Goal: Task Accomplishment & Management: Use online tool/utility

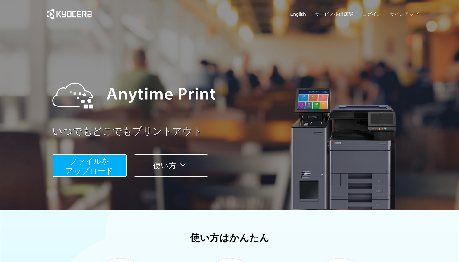
click at [106, 164] on span "ファイルを ​​アップロード" at bounding box center [89, 166] width 48 height 18
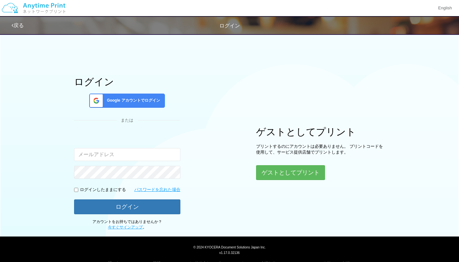
click at [134, 101] on span "Google アカウントでログイン" at bounding box center [132, 100] width 56 height 5
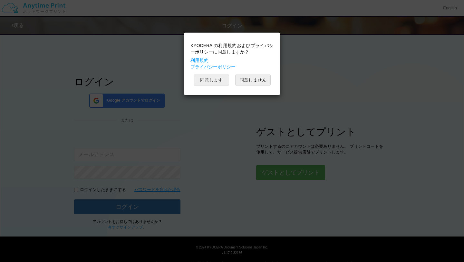
click at [212, 82] on button "同意します" at bounding box center [211, 79] width 35 height 11
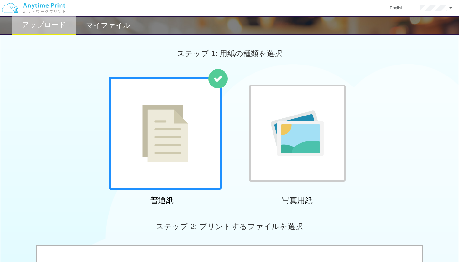
click at [195, 145] on div at bounding box center [165, 133] width 113 height 113
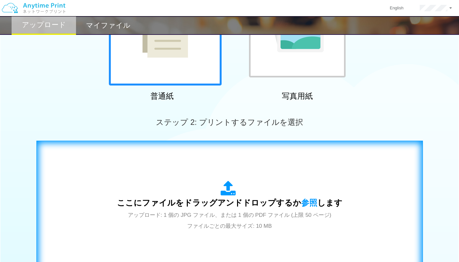
scroll to position [161, 0]
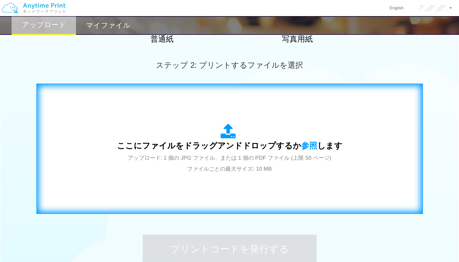
click at [247, 153] on div "ここにファイルをドラッグアンドドロップするか 参照 します アップロード: 1 個の JPG ファイル、または 1 個の PDF ファイル (上限 50 ペー…" at bounding box center [229, 148] width 225 height 50
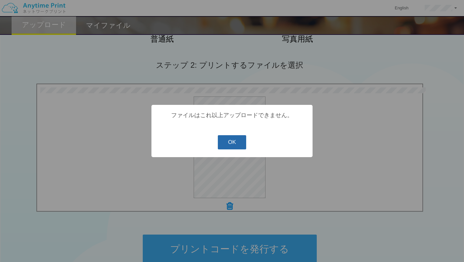
click at [224, 142] on button "OK" at bounding box center [232, 142] width 29 height 14
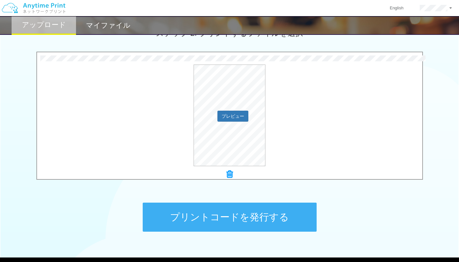
scroll to position [193, 0]
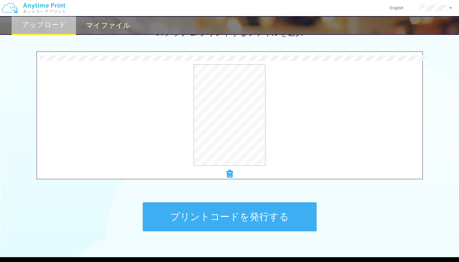
click at [241, 220] on button "プリントコードを発行する" at bounding box center [230, 216] width 174 height 29
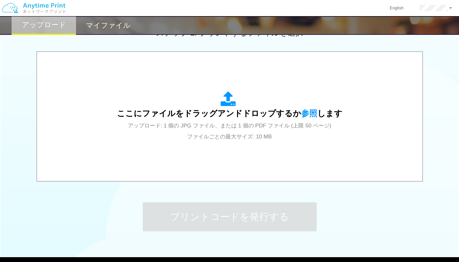
scroll to position [0, 0]
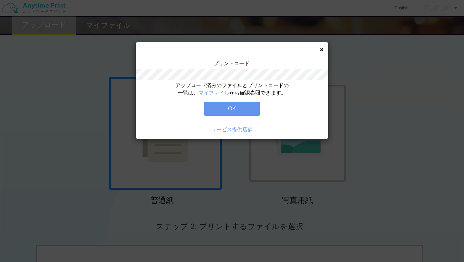
click at [242, 113] on button "OK" at bounding box center [231, 108] width 55 height 14
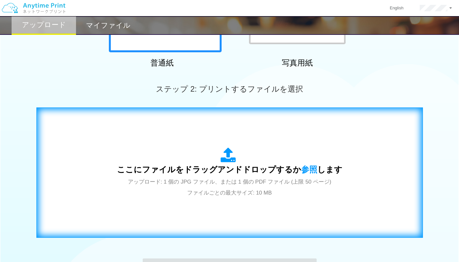
scroll to position [161, 0]
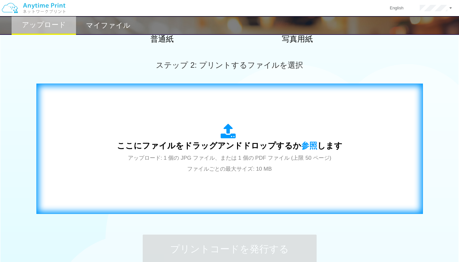
click at [188, 145] on span "ここにファイルをドラッグアンドドロップするか 参照 します" at bounding box center [229, 145] width 225 height 9
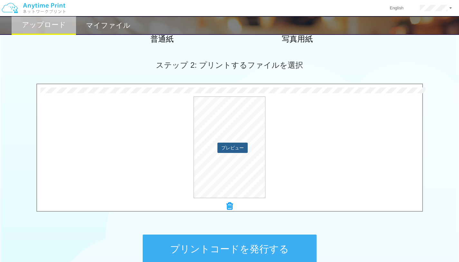
click at [231, 148] on button "プレビュー" at bounding box center [232, 147] width 30 height 10
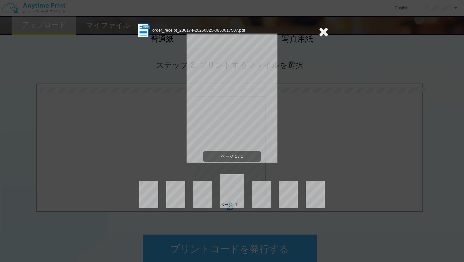
click at [324, 33] on icon at bounding box center [324, 31] width 10 height 13
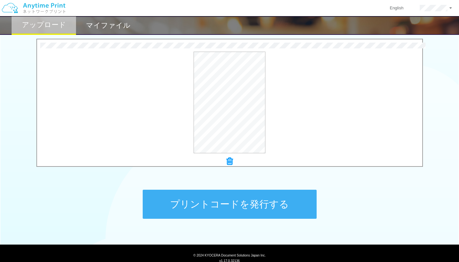
scroll to position [228, 0]
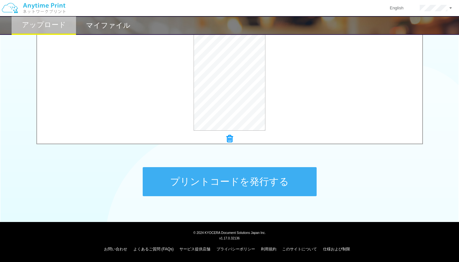
click at [252, 181] on button "プリントコードを発行する" at bounding box center [230, 181] width 174 height 29
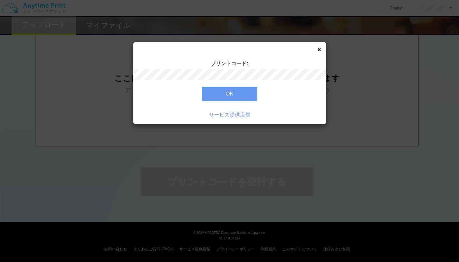
scroll to position [0, 0]
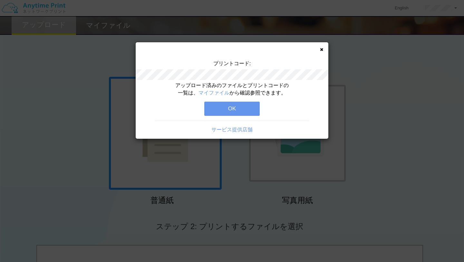
click at [247, 108] on button "OK" at bounding box center [231, 108] width 55 height 14
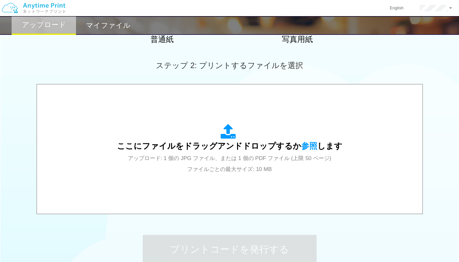
scroll to position [161, 0]
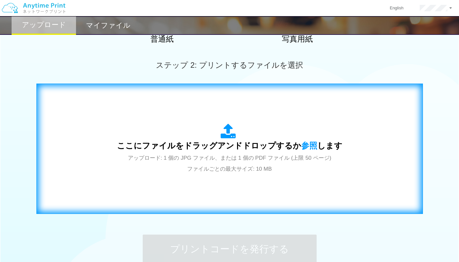
click at [243, 148] on span "ここにファイルをドラッグアンドドロップするか 参照 します" at bounding box center [229, 145] width 225 height 9
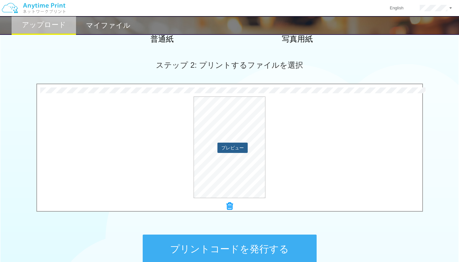
click at [237, 144] on button "プレビュー" at bounding box center [232, 147] width 30 height 10
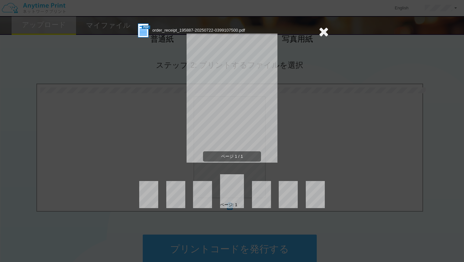
click at [324, 30] on icon at bounding box center [324, 31] width 10 height 13
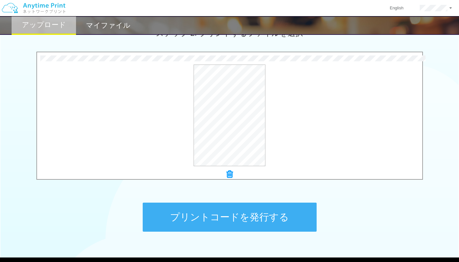
scroll to position [193, 0]
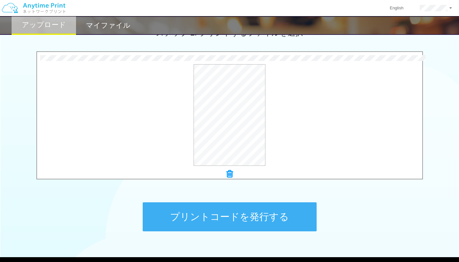
click at [237, 210] on button "プリントコードを発行する" at bounding box center [230, 216] width 174 height 29
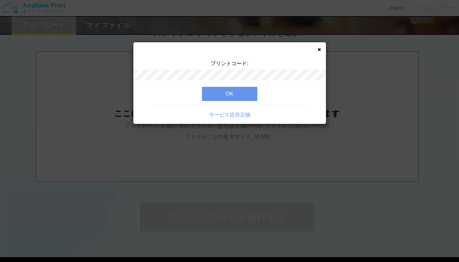
scroll to position [0, 0]
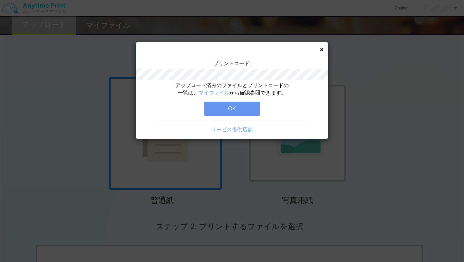
click at [238, 105] on button "OK" at bounding box center [231, 108] width 55 height 14
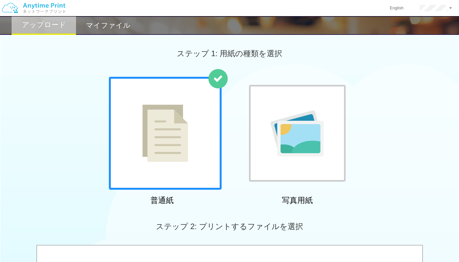
click at [118, 22] on h2 "マイファイル" at bounding box center [108, 26] width 44 height 8
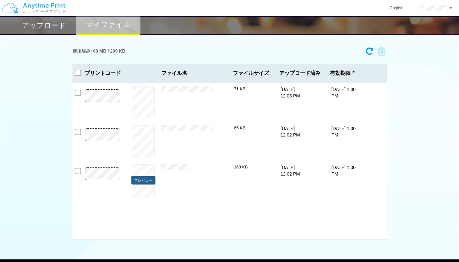
click at [140, 177] on button "プレビュー" at bounding box center [143, 180] width 24 height 9
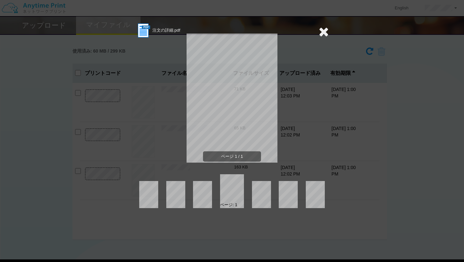
click at [325, 31] on icon at bounding box center [324, 31] width 10 height 13
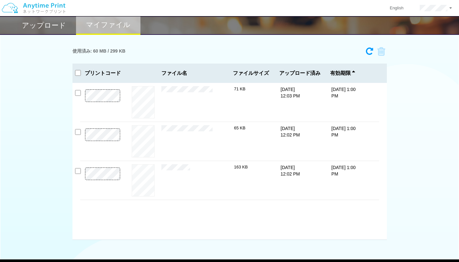
click at [41, 31] on div "アップロード" at bounding box center [44, 25] width 64 height 19
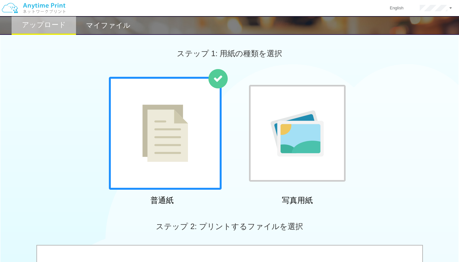
click at [112, 31] on div "マイファイル" at bounding box center [108, 25] width 64 height 19
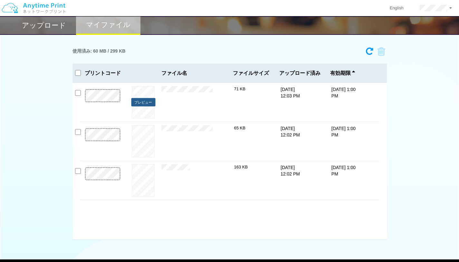
click at [134, 100] on button "プレビュー" at bounding box center [143, 102] width 24 height 9
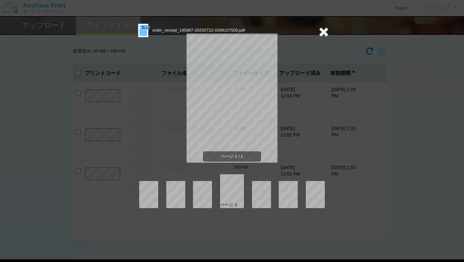
click at [169, 180] on div "ページ: 1" at bounding box center [231, 191] width 193 height 34
click at [322, 31] on icon at bounding box center [324, 31] width 10 height 13
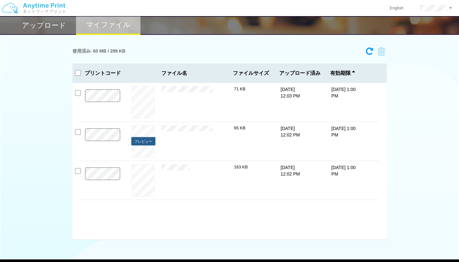
click at [143, 142] on button "プレビュー" at bounding box center [143, 141] width 24 height 9
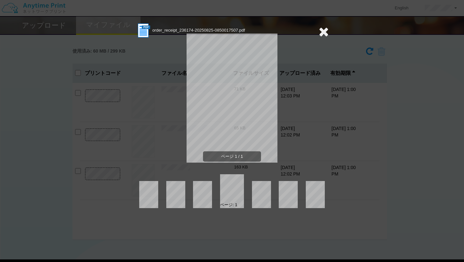
click at [325, 29] on icon at bounding box center [324, 31] width 10 height 13
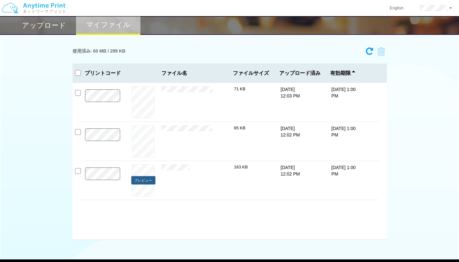
click at [147, 175] on div "プレビュー" at bounding box center [143, 180] width 36 height 32
click at [146, 180] on button "プレビュー" at bounding box center [143, 180] width 24 height 9
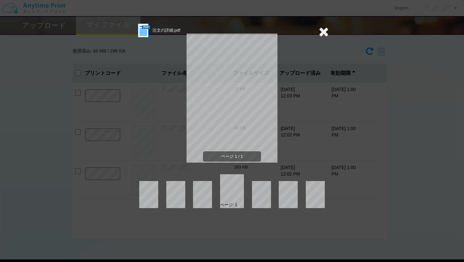
click at [329, 30] on div "注文の詳細.pdf ページ 1 / 1 ページ: 1" at bounding box center [232, 131] width 464 height 262
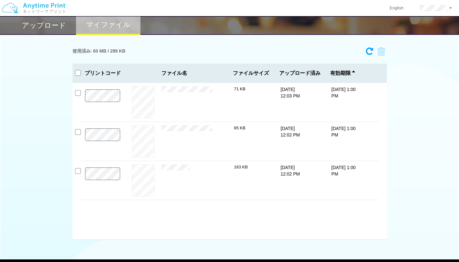
click at [60, 28] on h2 "アップロード" at bounding box center [44, 26] width 44 height 8
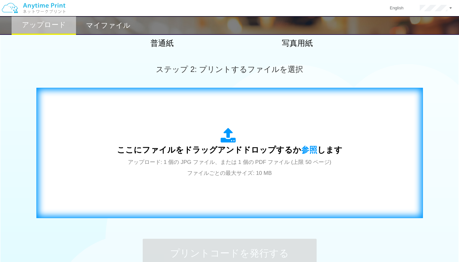
scroll to position [161, 0]
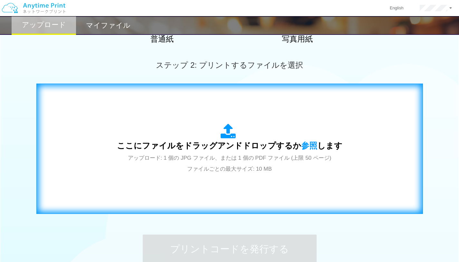
click at [212, 171] on span "アップロード: 1 個の JPG ファイル、または 1 個の PDF ファイル (上限 50 ページ) ファイルごとの最大サイズ: 10 MB" at bounding box center [230, 163] width 204 height 17
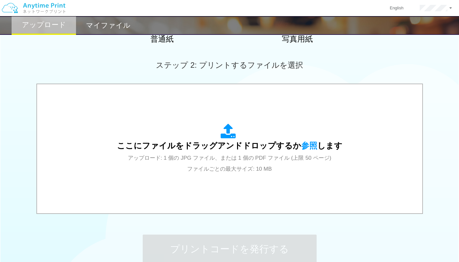
click at [108, 31] on div "マイファイル" at bounding box center [108, 25] width 64 height 19
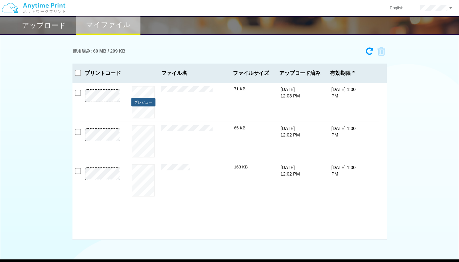
click at [144, 103] on button "プレビュー" at bounding box center [143, 102] width 24 height 9
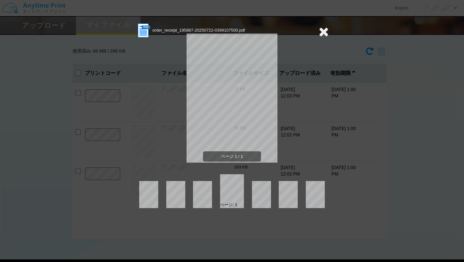
click at [325, 33] on icon at bounding box center [324, 31] width 10 height 13
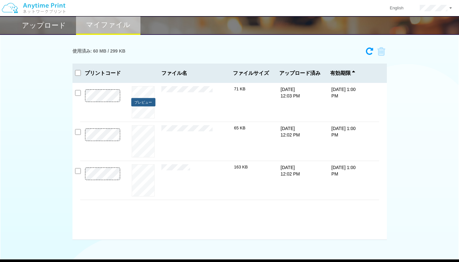
click at [138, 103] on button "プレビュー" at bounding box center [143, 102] width 24 height 9
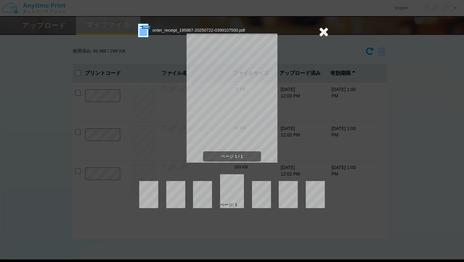
click at [323, 34] on icon at bounding box center [324, 31] width 10 height 13
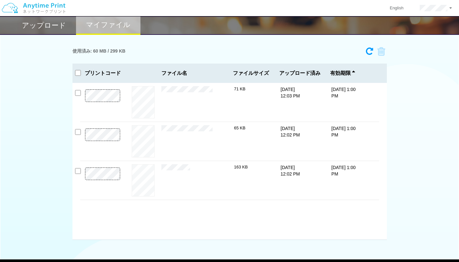
click at [50, 32] on div "アップロード" at bounding box center [44, 25] width 64 height 19
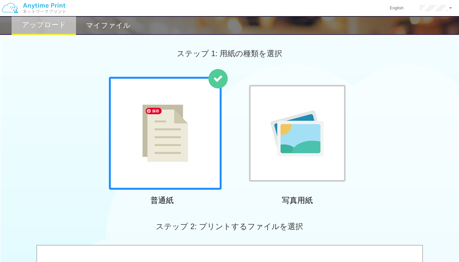
click at [179, 117] on img at bounding box center [165, 132] width 46 height 57
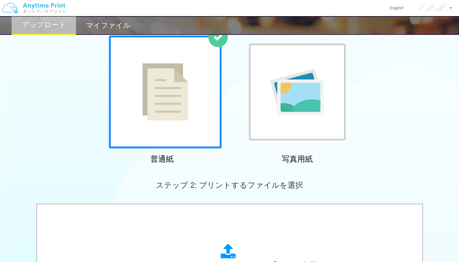
scroll to position [64, 0]
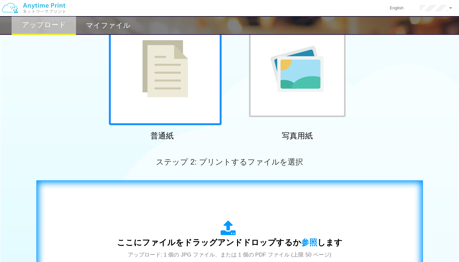
click at [179, 208] on div "ここにファイルをドラッグアンドドロップするか 参照 します アップロード: 1 個の JPG ファイル、または 1 個の PDF ファイル (上限 50 ペー…" at bounding box center [229, 245] width 373 height 117
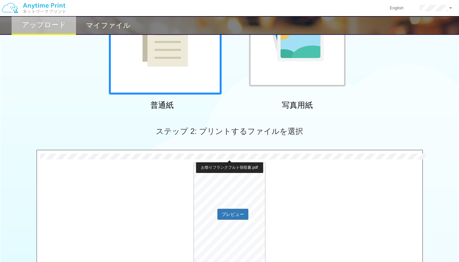
scroll to position [129, 0]
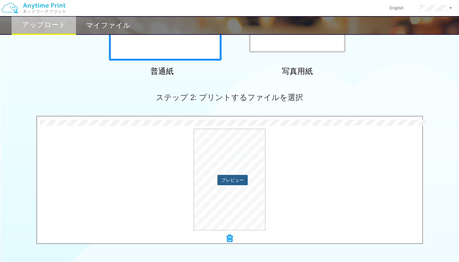
click at [228, 181] on button "プレビュー" at bounding box center [232, 180] width 30 height 10
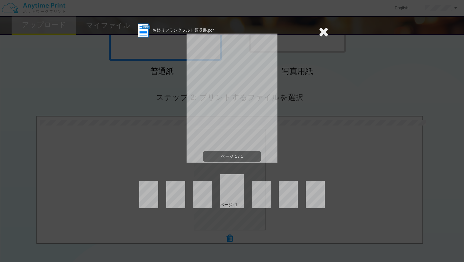
click at [321, 30] on icon at bounding box center [324, 31] width 10 height 13
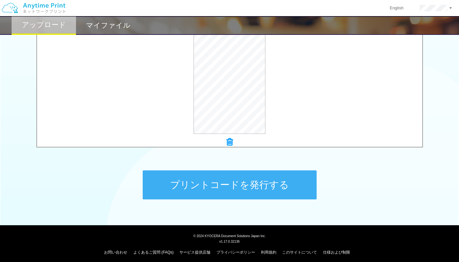
scroll to position [225, 0]
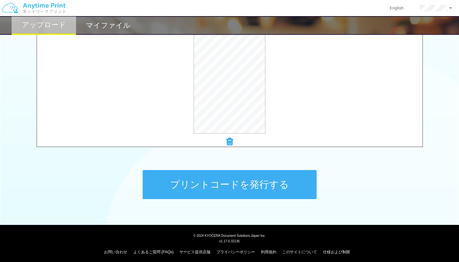
click at [247, 189] on button "プリントコードを発行する" at bounding box center [230, 184] width 174 height 29
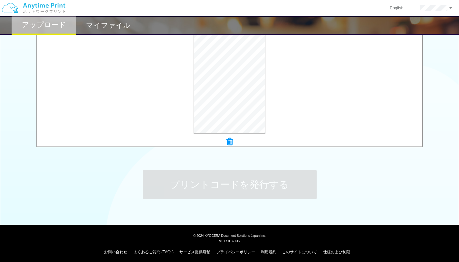
scroll to position [0, 0]
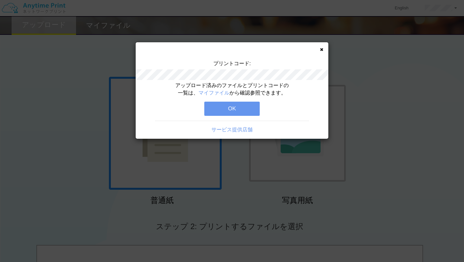
click at [256, 114] on button "OK" at bounding box center [231, 108] width 55 height 14
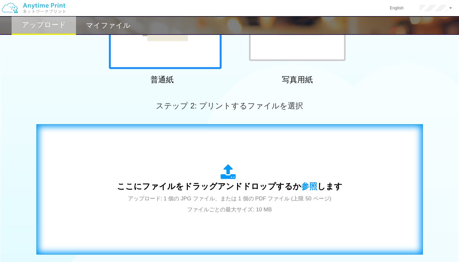
scroll to position [129, 0]
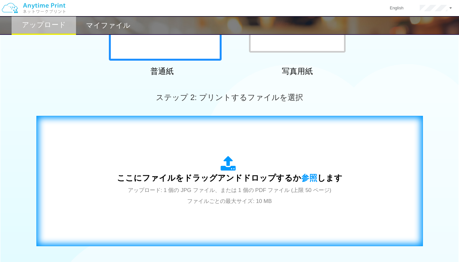
click at [213, 200] on span "アップロード: 1 個の JPG ファイル、または 1 個の PDF ファイル (上限 50 ページ) ファイルごとの最大サイズ: 10 MB" at bounding box center [230, 195] width 204 height 17
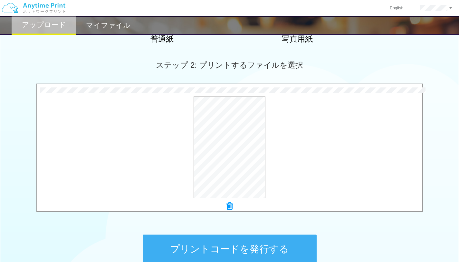
scroll to position [193, 0]
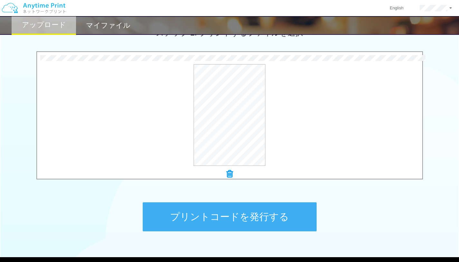
click at [243, 213] on button "プリントコードを発行する" at bounding box center [230, 216] width 174 height 29
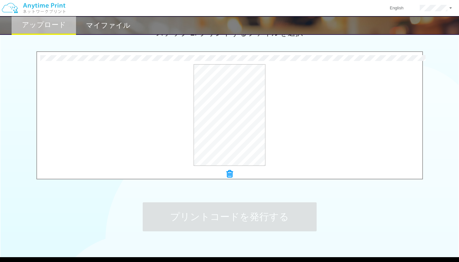
scroll to position [0, 0]
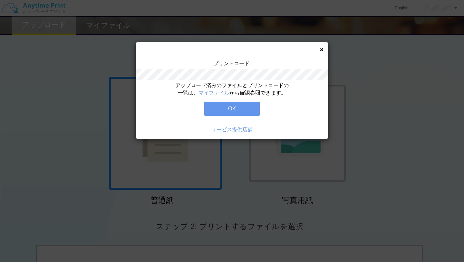
click at [236, 108] on button "OK" at bounding box center [231, 108] width 55 height 14
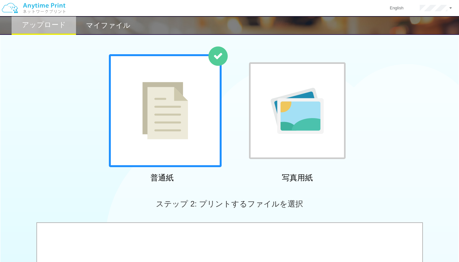
scroll to position [64, 0]
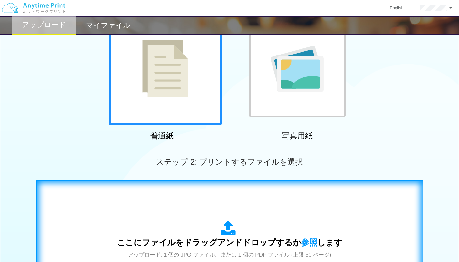
click at [226, 213] on div "ここにファイルをドラッグアンドドロップするか 参照 します アップロード: 1 個の JPG ファイル、または 1 個の PDF ファイル (上限 50 ペー…" at bounding box center [229, 245] width 373 height 117
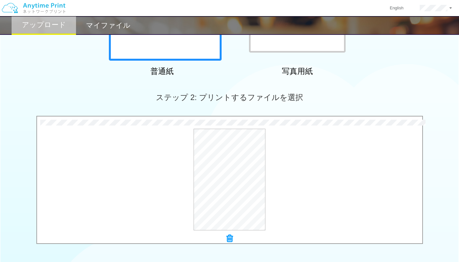
scroll to position [193, 0]
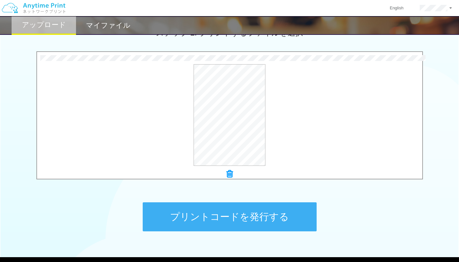
click at [245, 212] on button "プリントコードを発行する" at bounding box center [230, 216] width 174 height 29
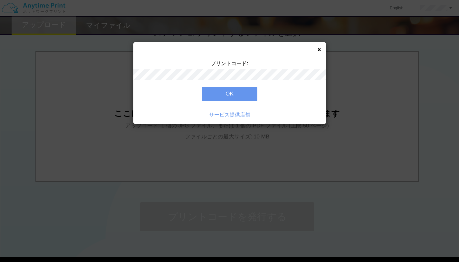
scroll to position [0, 0]
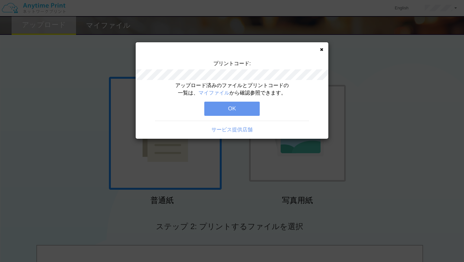
click at [238, 106] on button "OK" at bounding box center [231, 108] width 55 height 14
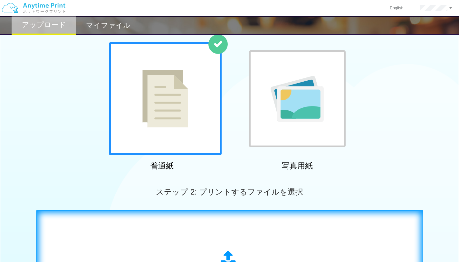
scroll to position [97, 0]
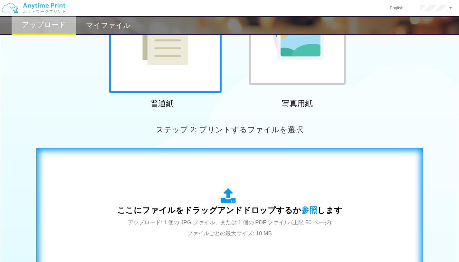
click at [207, 210] on span "ここにファイルをドラッグアンドドロップするか 参照 します" at bounding box center [229, 209] width 225 height 9
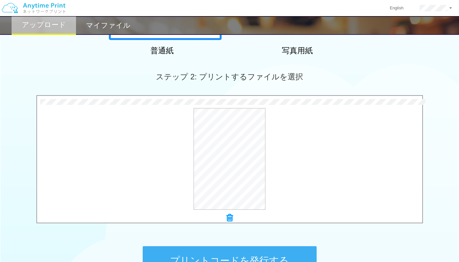
scroll to position [161, 0]
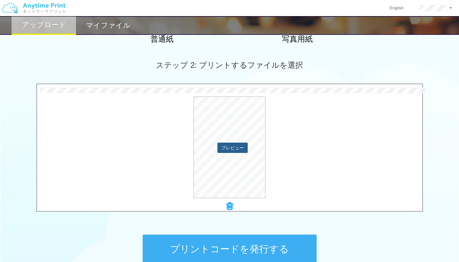
click at [232, 149] on button "プレビュー" at bounding box center [232, 147] width 30 height 10
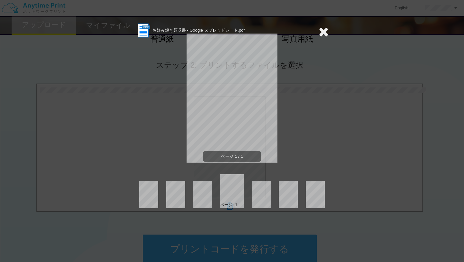
click at [322, 34] on icon at bounding box center [324, 31] width 10 height 13
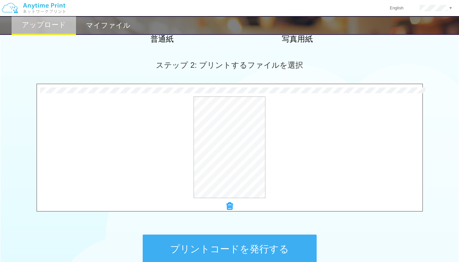
click at [229, 245] on button "プリントコードを発行する" at bounding box center [230, 248] width 174 height 29
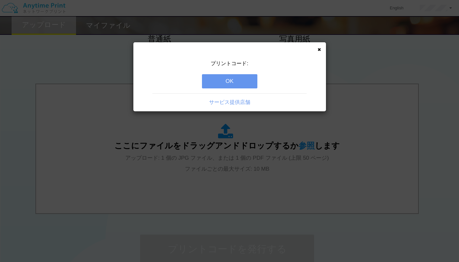
scroll to position [0, 0]
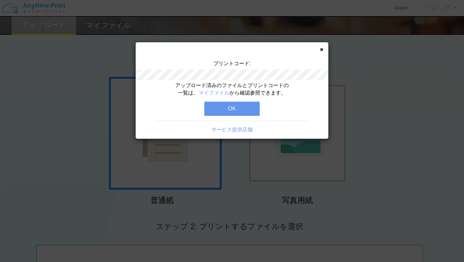
click at [224, 112] on button "OK" at bounding box center [231, 108] width 55 height 14
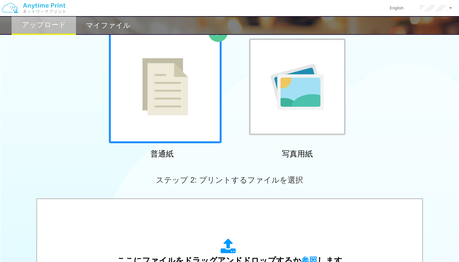
scroll to position [35, 0]
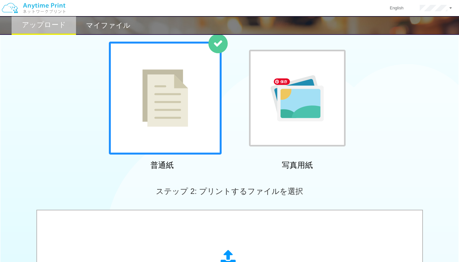
click at [274, 111] on img at bounding box center [297, 98] width 53 height 46
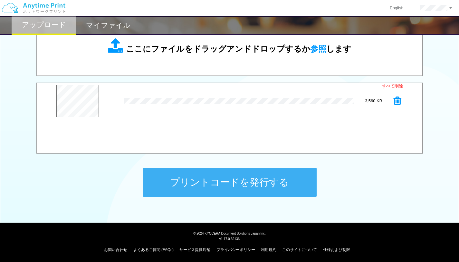
scroll to position [228, 0]
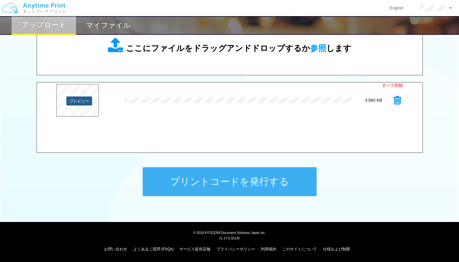
click at [76, 102] on button "プレビュー" at bounding box center [79, 100] width 26 height 9
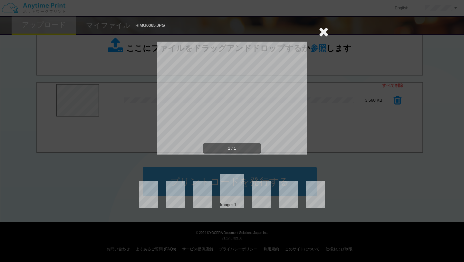
click at [322, 35] on icon at bounding box center [324, 31] width 10 height 13
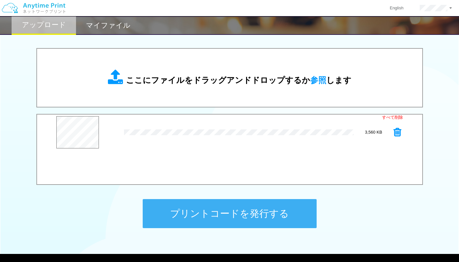
scroll to position [196, 0]
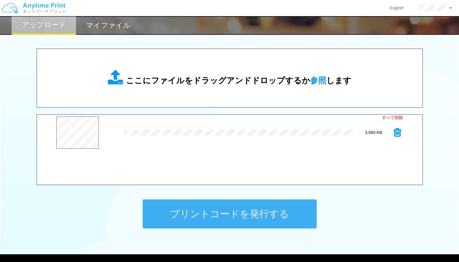
click at [400, 133] on icon at bounding box center [398, 133] width 8 height 10
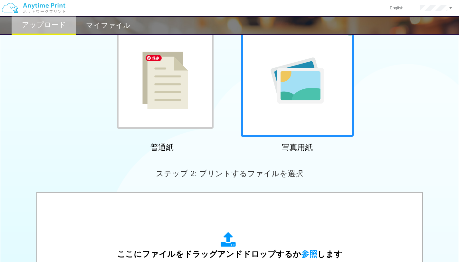
scroll to position [35, 0]
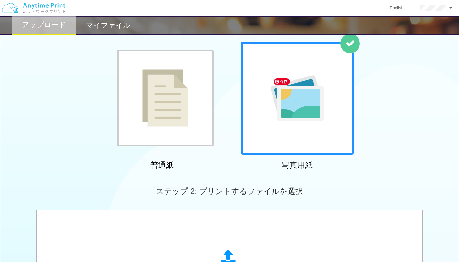
click at [297, 113] on img at bounding box center [297, 98] width 53 height 46
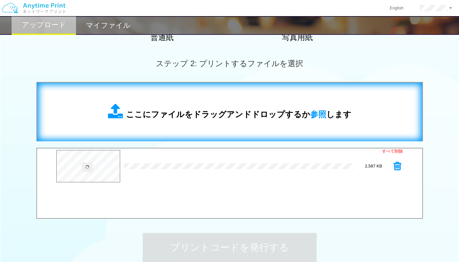
scroll to position [164, 0]
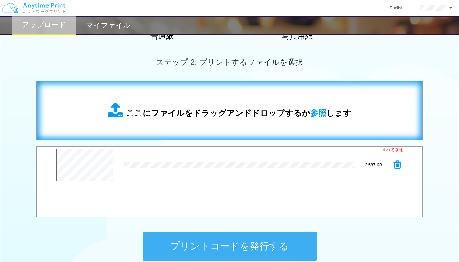
click at [236, 117] on span "ここにファイルをドラッグアンドドロップするか 参照 します" at bounding box center [238, 112] width 225 height 9
click at [231, 121] on div "ここにファイルをドラッグアンドドロップするか 参照 します" at bounding box center [229, 111] width 372 height 46
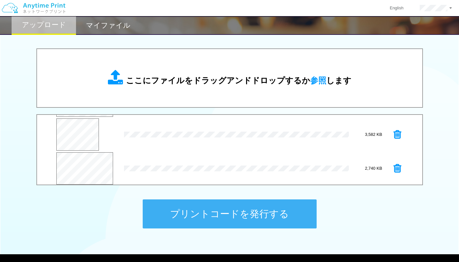
scroll to position [32, 0]
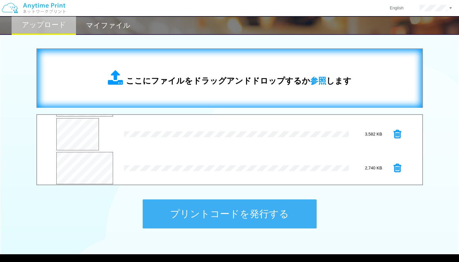
click at [296, 85] on span "ここにファイルをドラッグアンドドロップするか 参照 します" at bounding box center [238, 80] width 225 height 9
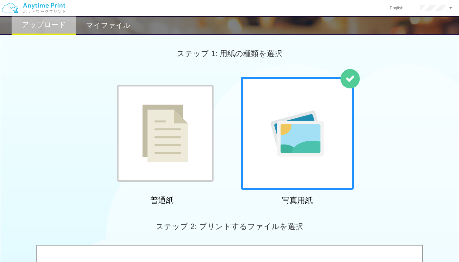
scroll to position [196, 0]
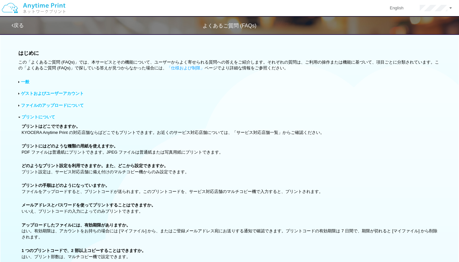
scroll to position [249, 0]
